Goal: Information Seeking & Learning: Learn about a topic

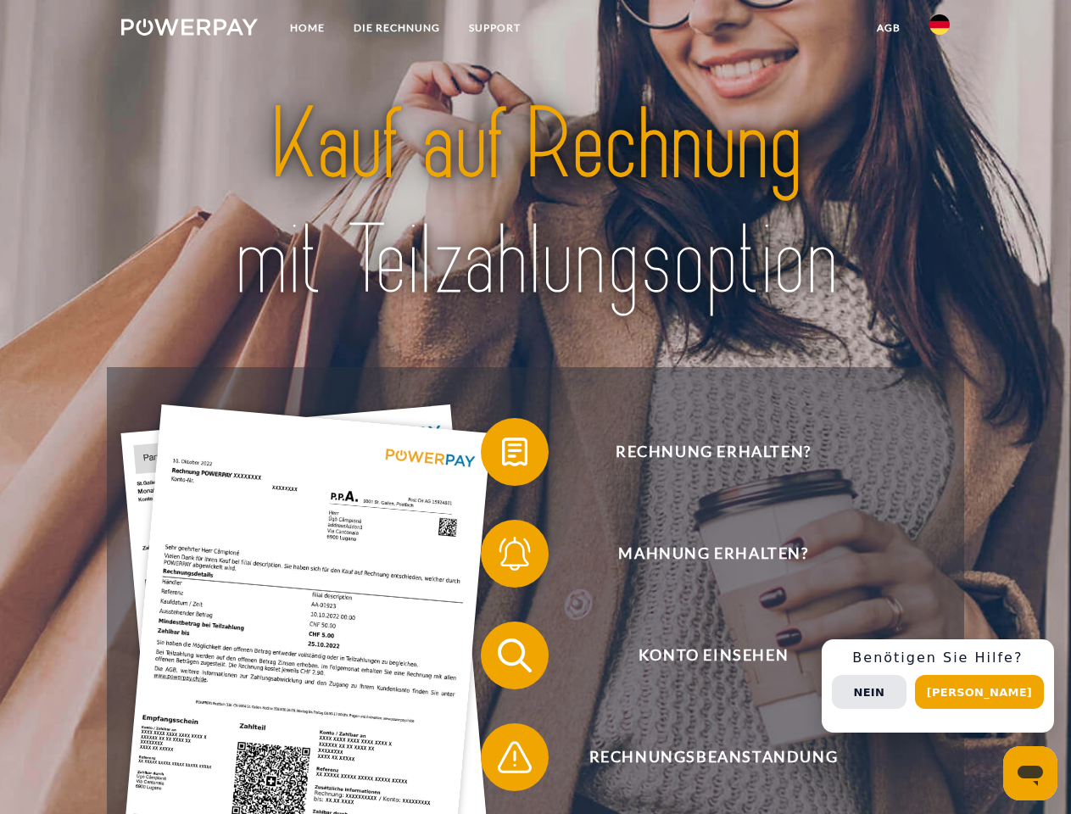
click at [189, 30] on img at bounding box center [189, 27] width 137 height 17
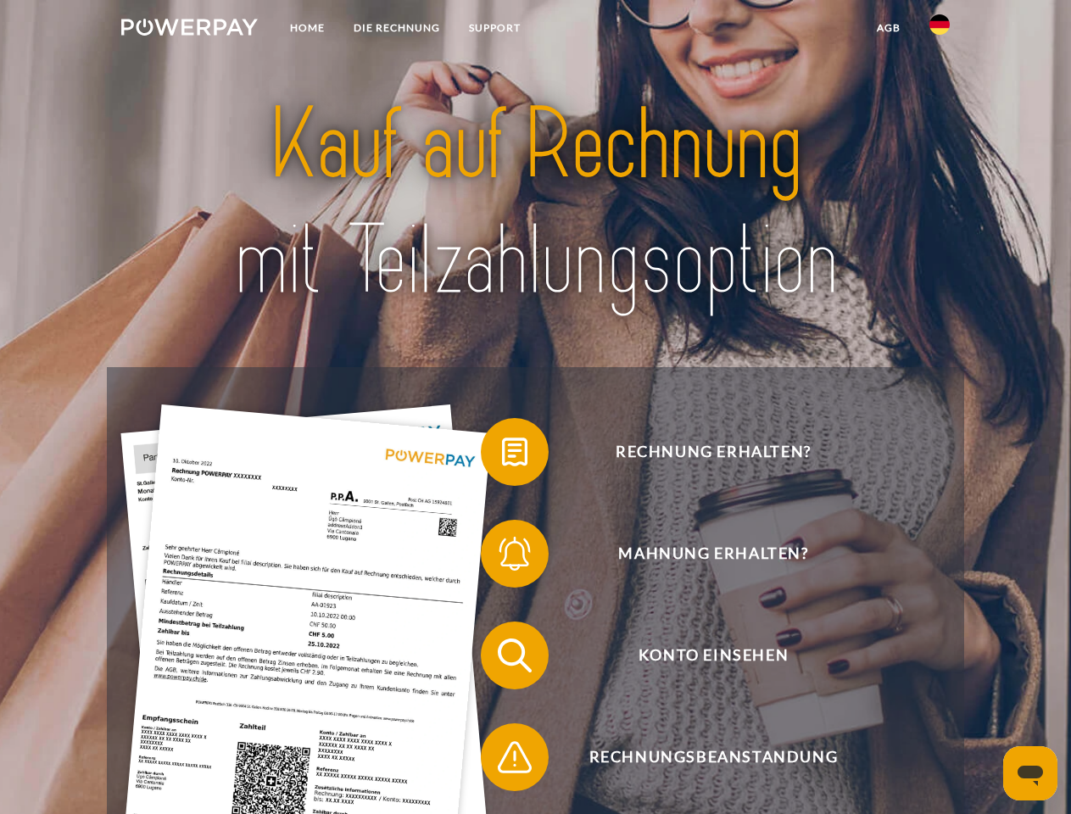
click at [939, 30] on img at bounding box center [939, 24] width 20 height 20
click at [888, 28] on link "agb" at bounding box center [888, 28] width 53 height 31
click at [502, 455] on span at bounding box center [489, 452] width 85 height 85
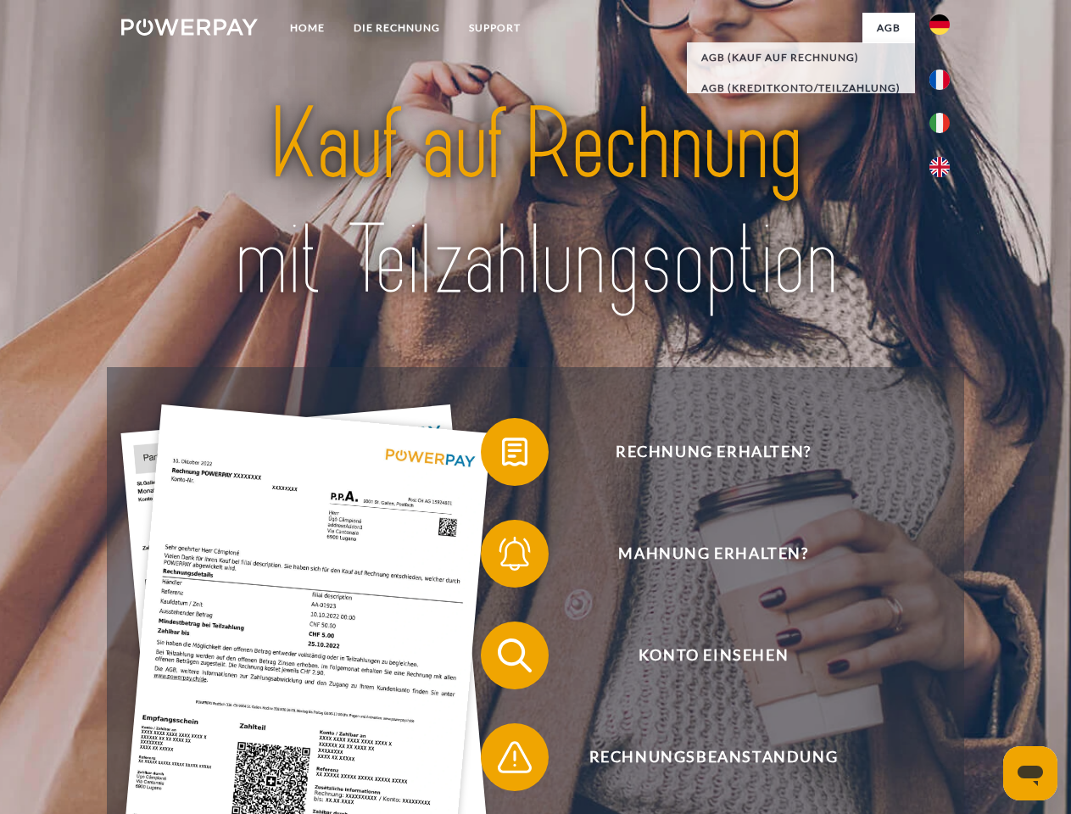
click at [502, 557] on span at bounding box center [489, 553] width 85 height 85
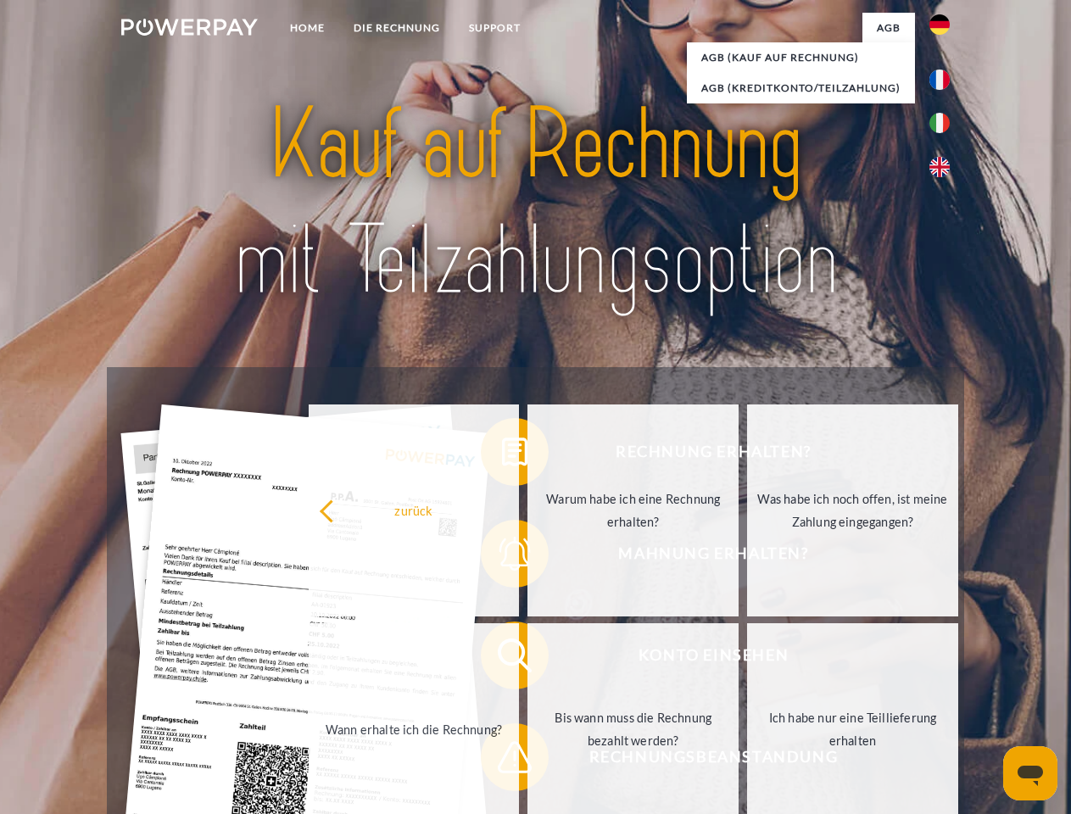
click at [527, 659] on link "Bis wann muss die Rechnung bezahlt werden?" at bounding box center [632, 729] width 211 height 212
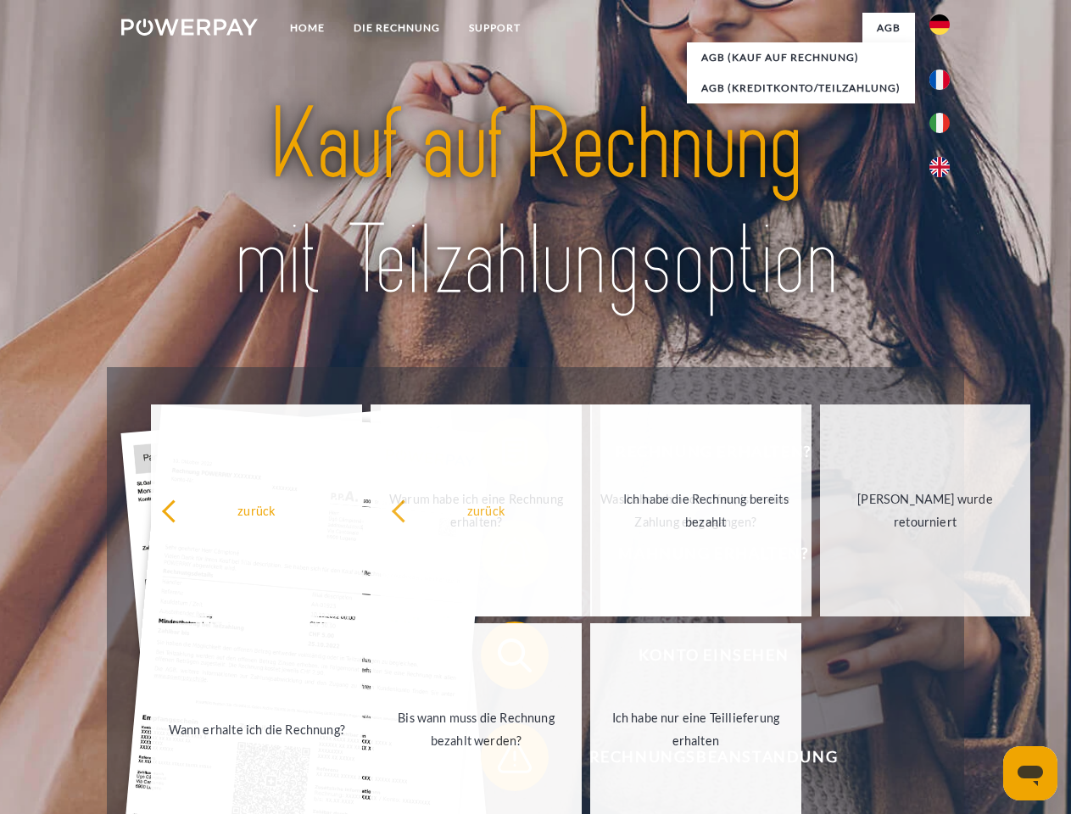
click at [502, 761] on span at bounding box center [489, 757] width 85 height 85
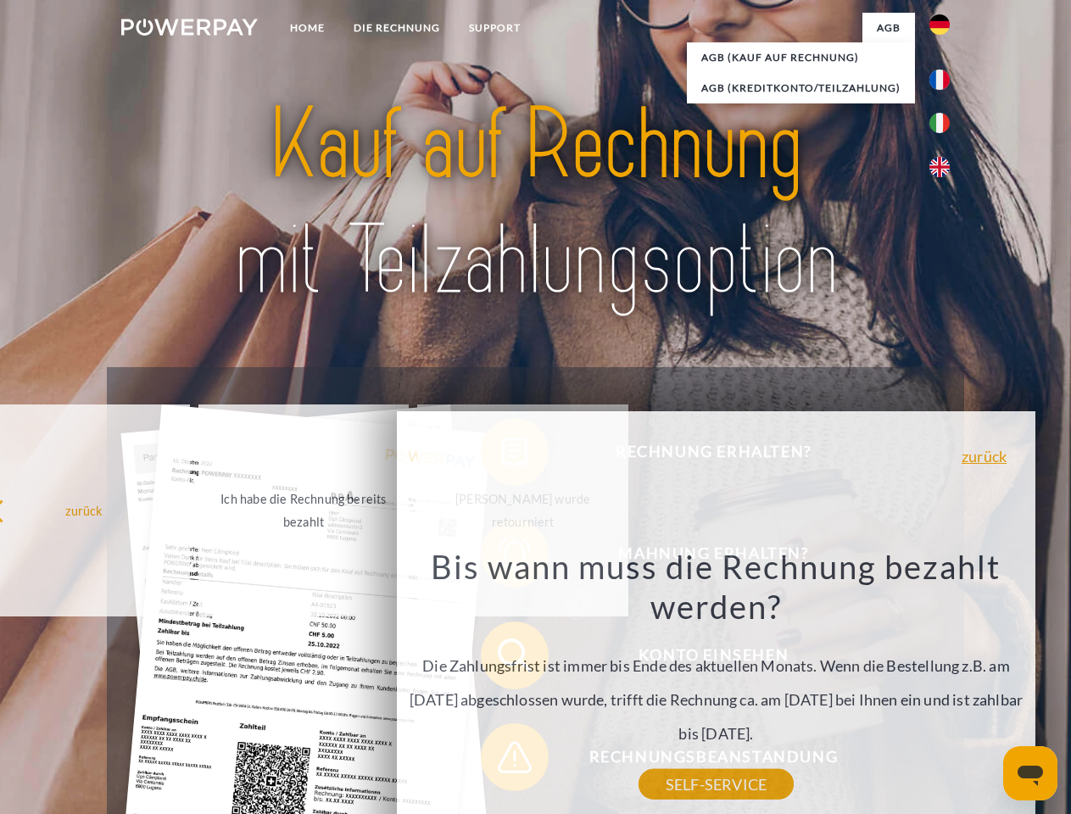
click at [944, 686] on div "Rechnung erhalten? Mahnung erhalten? Konto einsehen" at bounding box center [535, 706] width 856 height 678
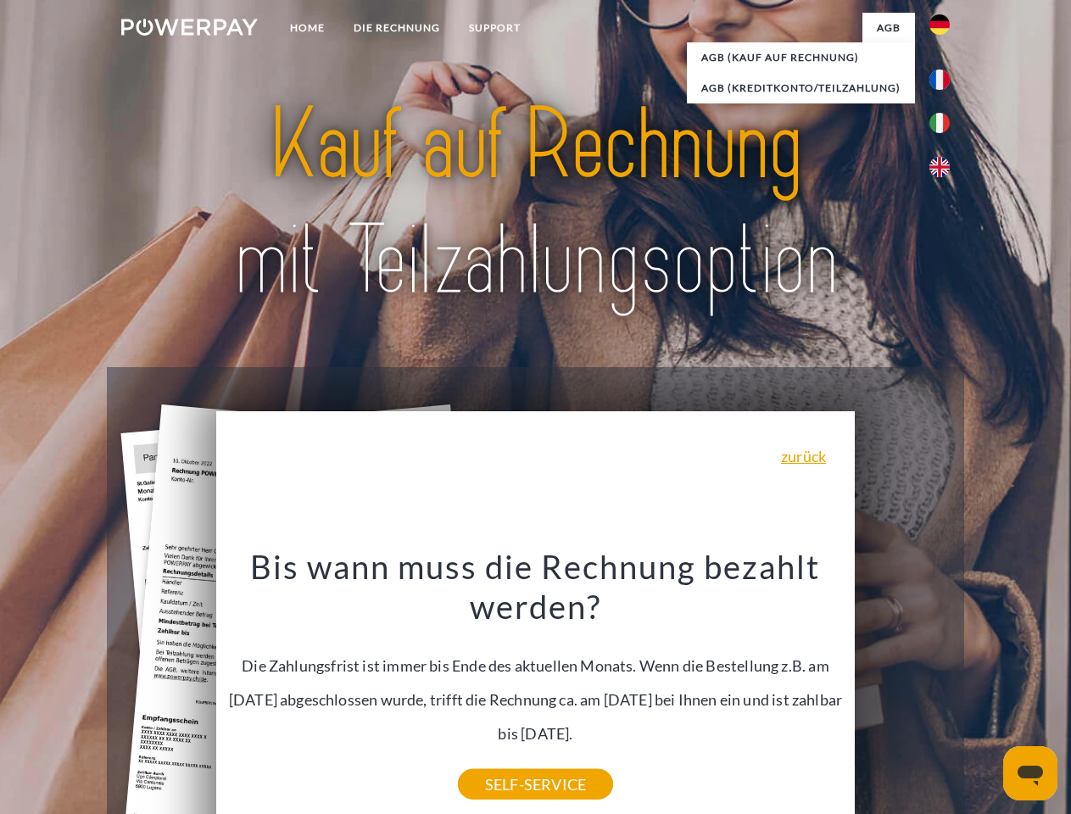
click at [902, 689] on span "Konto einsehen" at bounding box center [712, 656] width 415 height 68
click at [985, 692] on header "Home DIE RECHNUNG SUPPORT" at bounding box center [535, 585] width 1071 height 1171
